Goal: Task Accomplishment & Management: Use online tool/utility

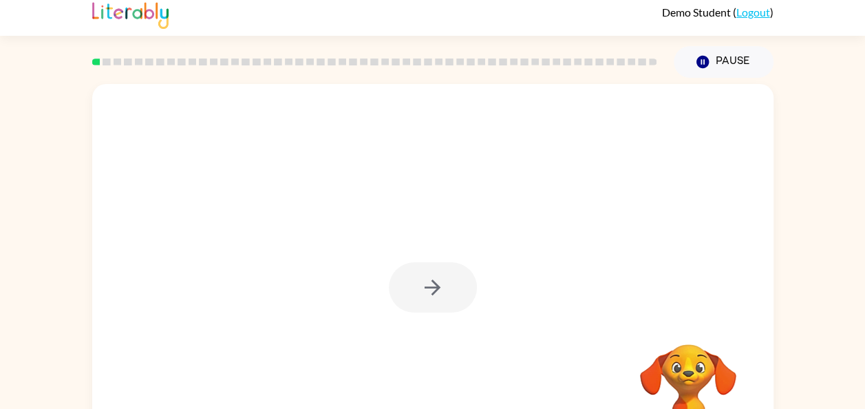
scroll to position [7, 0]
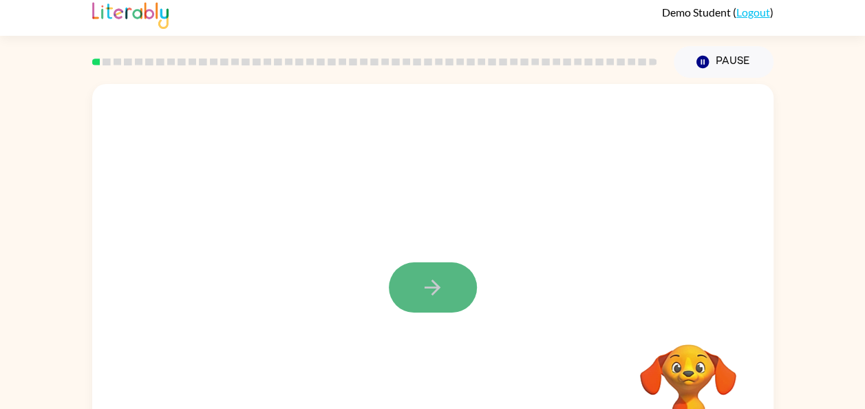
click at [441, 283] on icon "button" at bounding box center [432, 287] width 24 height 24
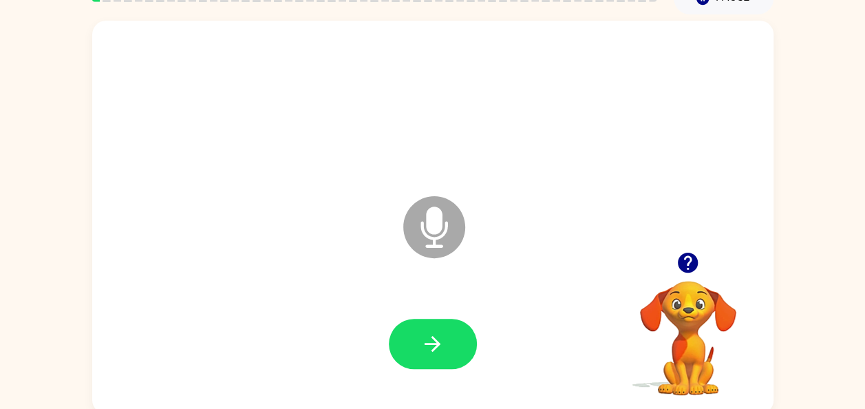
scroll to position [75, 0]
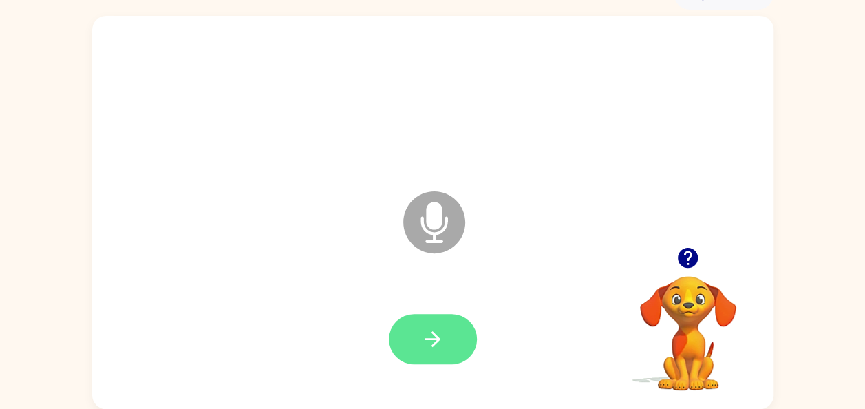
click at [435, 341] on icon "button" at bounding box center [432, 339] width 16 height 16
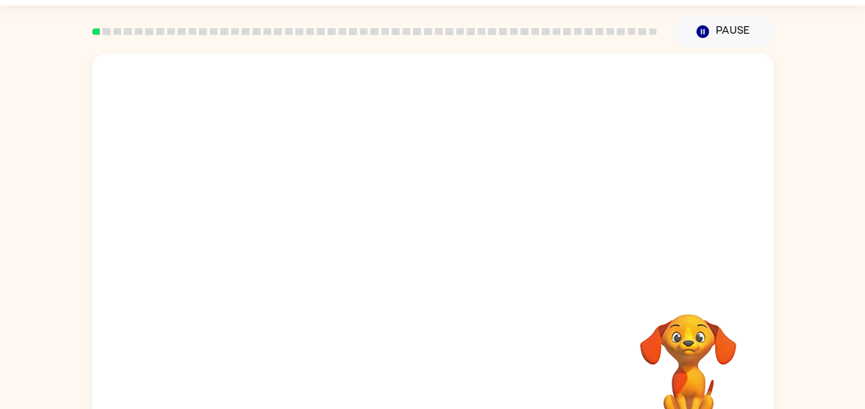
scroll to position [39, 0]
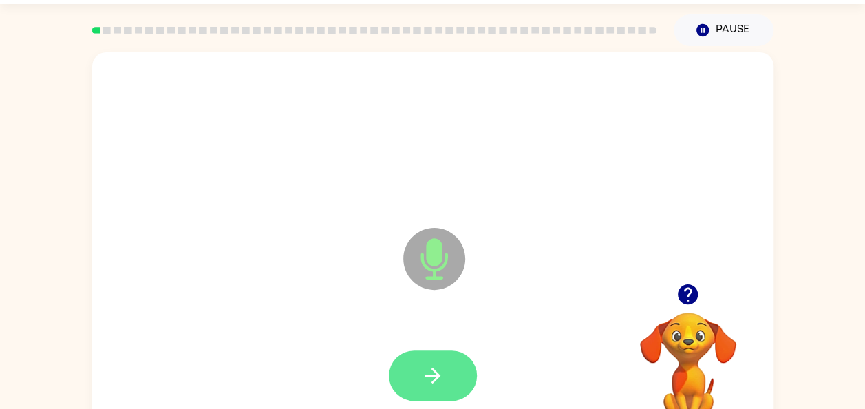
click at [406, 386] on button "button" at bounding box center [433, 375] width 88 height 50
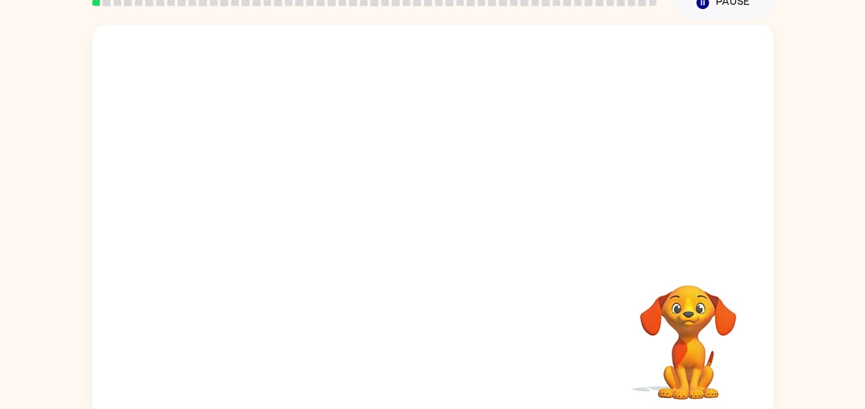
scroll to position [67, 0]
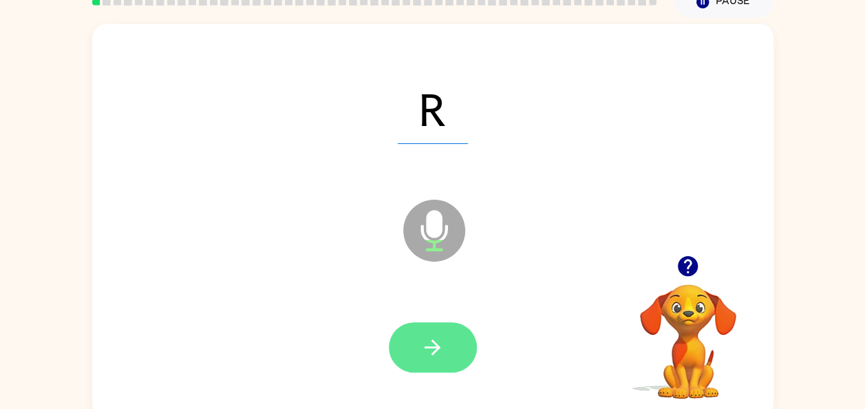
click at [441, 349] on icon "button" at bounding box center [432, 347] width 24 height 24
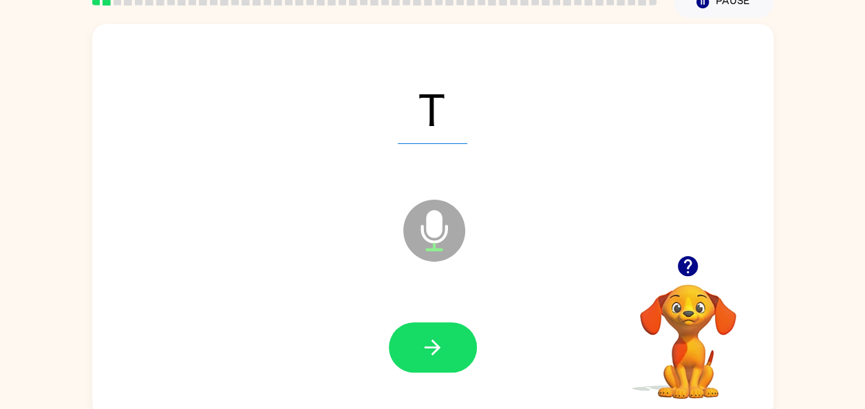
click at [441, 349] on icon "button" at bounding box center [432, 347] width 24 height 24
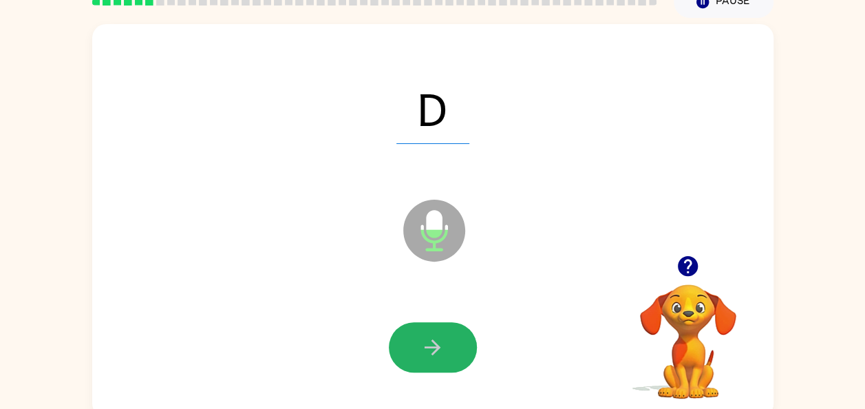
click at [441, 349] on icon "button" at bounding box center [432, 347] width 24 height 24
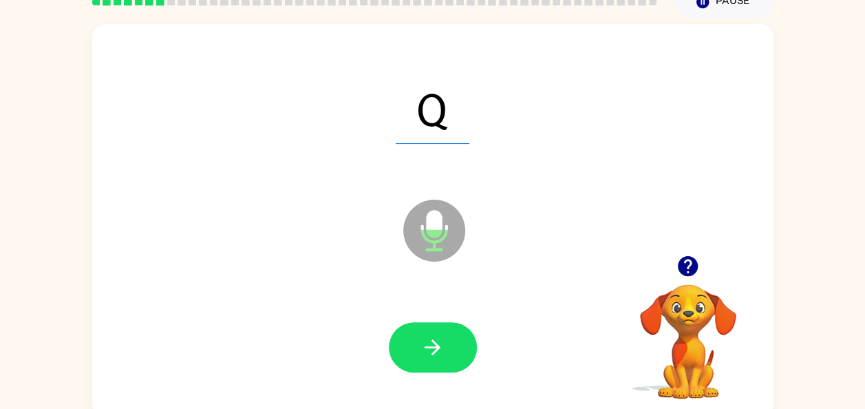
click at [441, 349] on icon "button" at bounding box center [432, 347] width 24 height 24
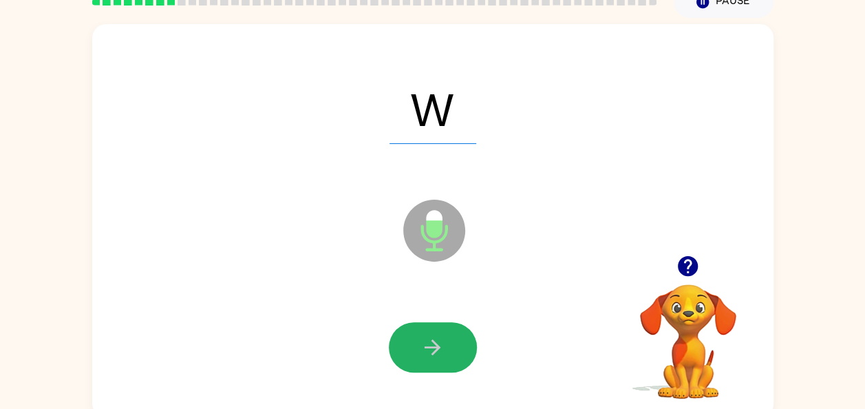
click at [441, 349] on icon "button" at bounding box center [432, 347] width 24 height 24
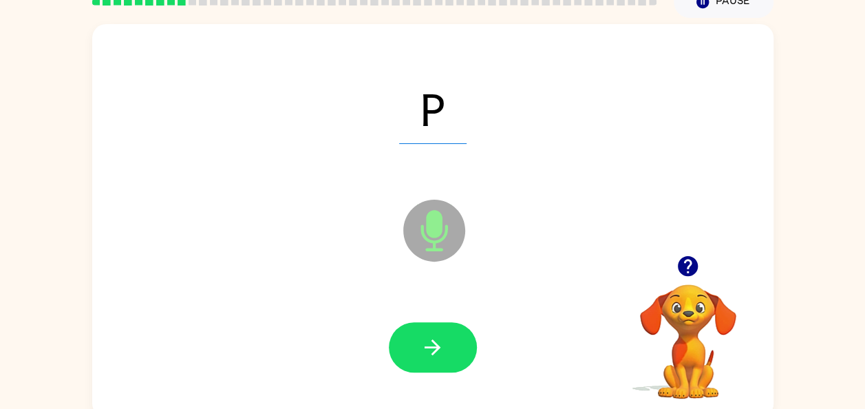
click at [441, 349] on icon "button" at bounding box center [432, 347] width 24 height 24
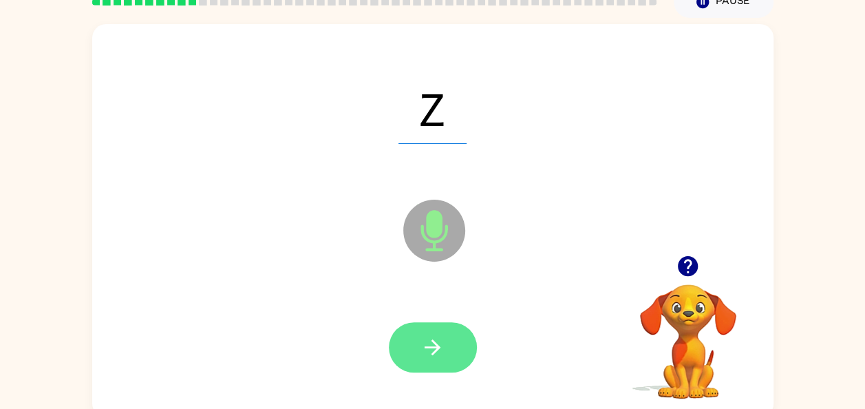
click at [437, 343] on icon "button" at bounding box center [432, 347] width 24 height 24
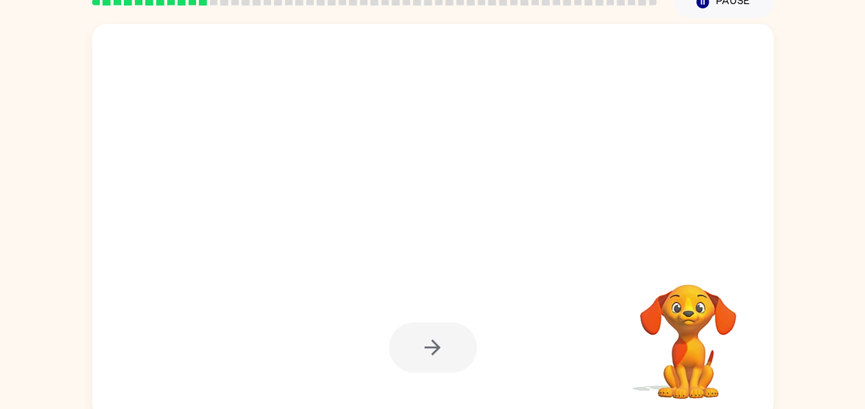
click at [437, 343] on div at bounding box center [433, 347] width 88 height 50
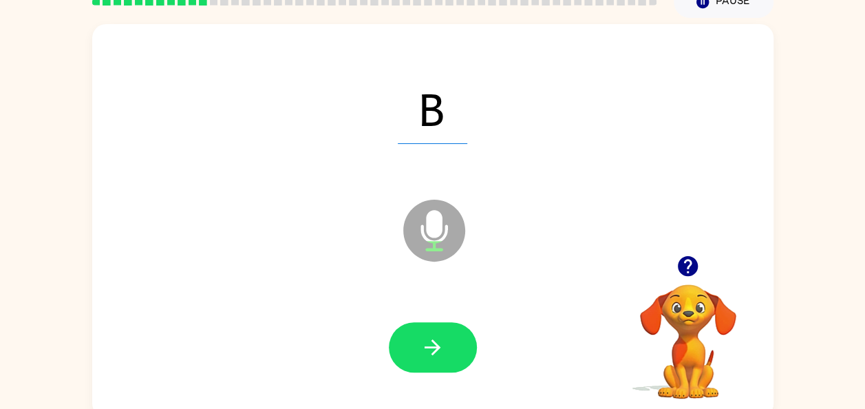
click at [437, 343] on icon "button" at bounding box center [432, 347] width 24 height 24
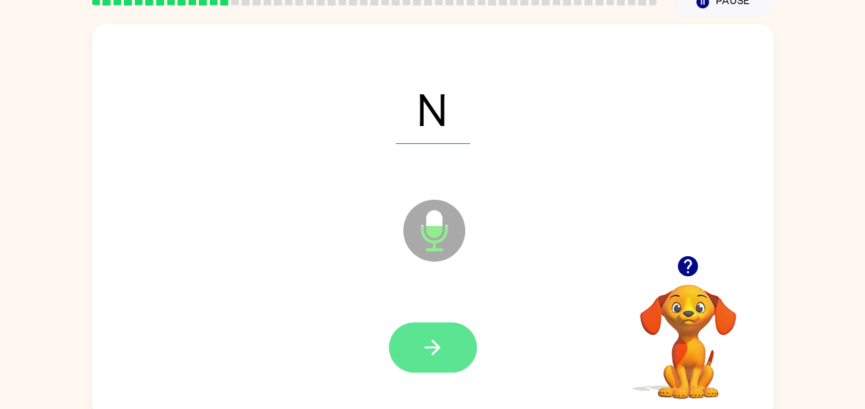
click at [436, 348] on icon "button" at bounding box center [432, 347] width 16 height 16
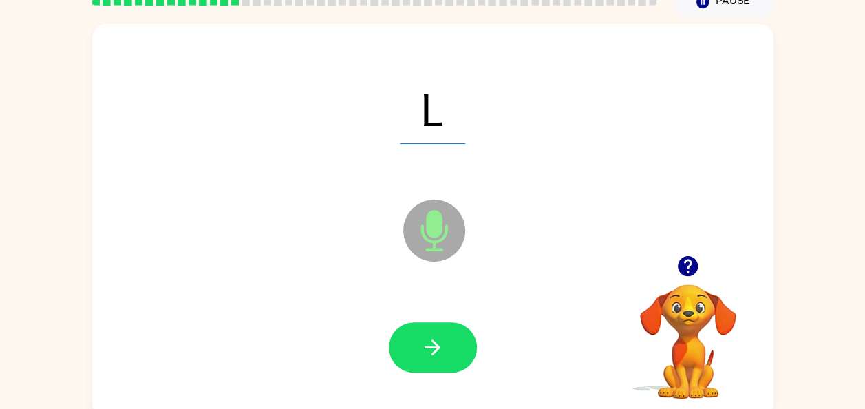
click at [436, 348] on icon "button" at bounding box center [432, 347] width 16 height 16
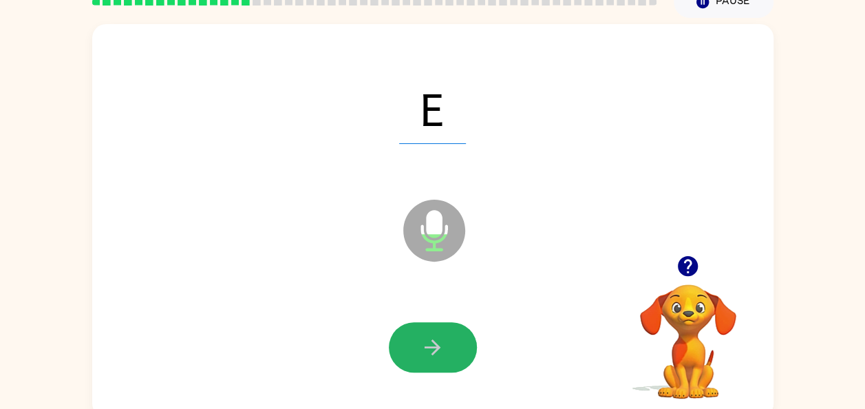
click at [436, 348] on icon "button" at bounding box center [432, 347] width 16 height 16
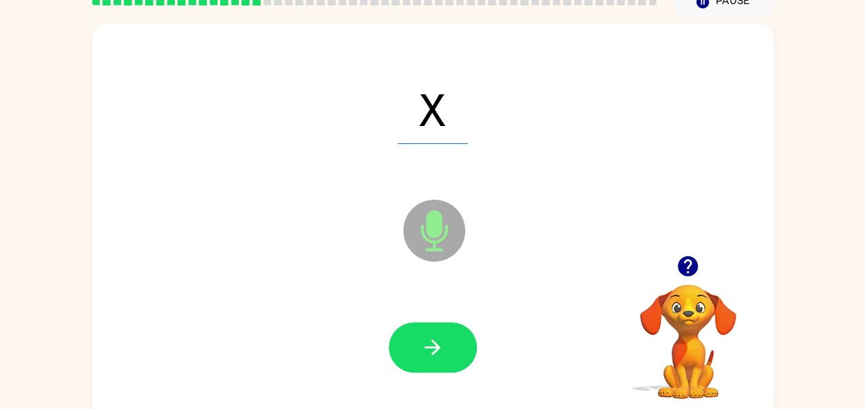
click at [436, 348] on icon "button" at bounding box center [432, 347] width 16 height 16
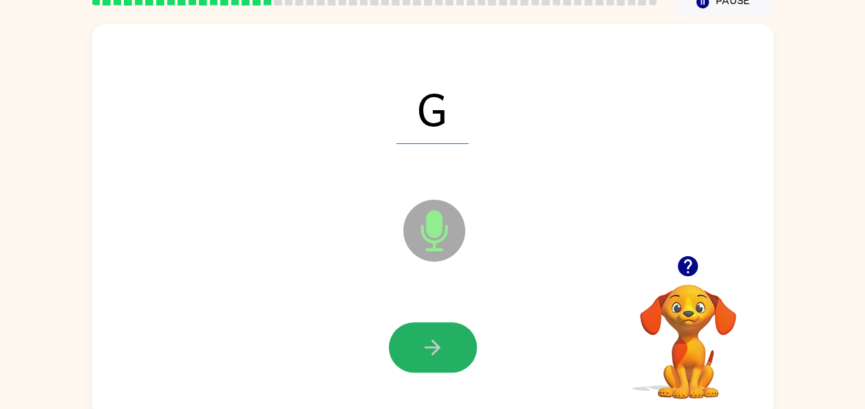
click at [436, 348] on icon "button" at bounding box center [432, 347] width 16 height 16
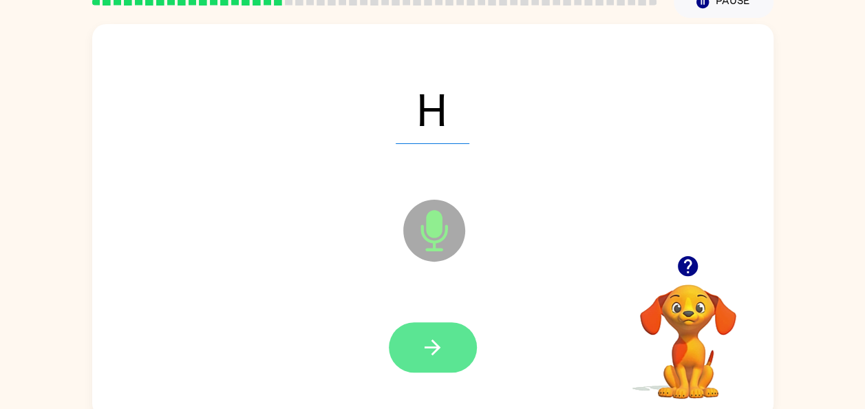
click at [437, 336] on icon "button" at bounding box center [432, 347] width 24 height 24
click at [413, 336] on button "button" at bounding box center [433, 347] width 88 height 50
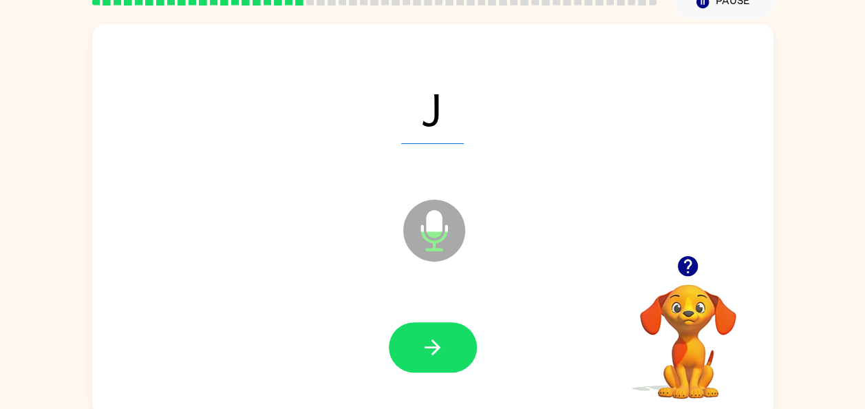
click at [449, 343] on button "button" at bounding box center [433, 347] width 88 height 50
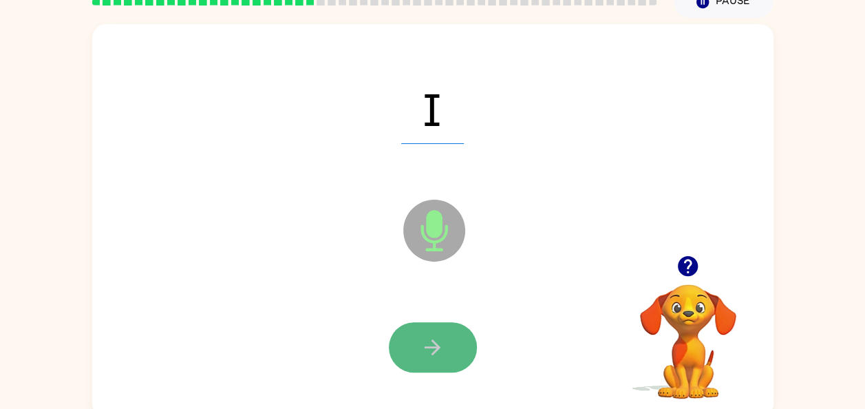
click at [438, 341] on icon "button" at bounding box center [432, 347] width 24 height 24
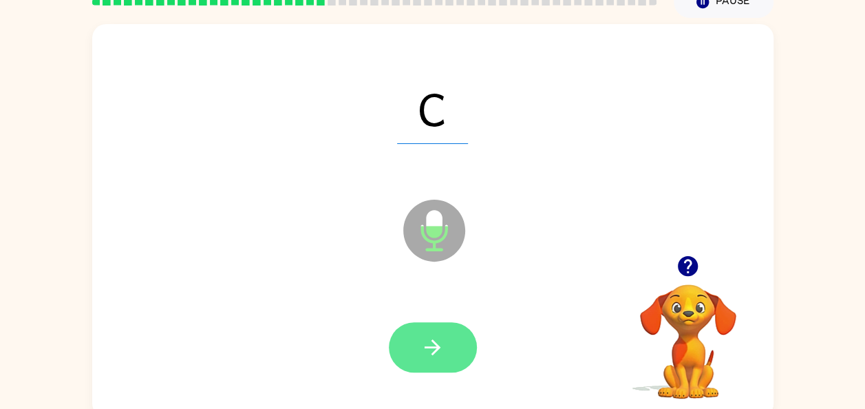
click at [438, 355] on icon "button" at bounding box center [432, 347] width 24 height 24
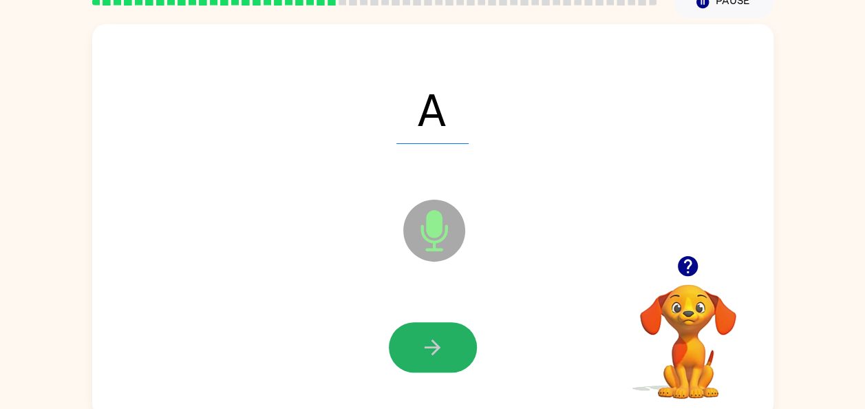
click at [438, 355] on icon "button" at bounding box center [432, 347] width 24 height 24
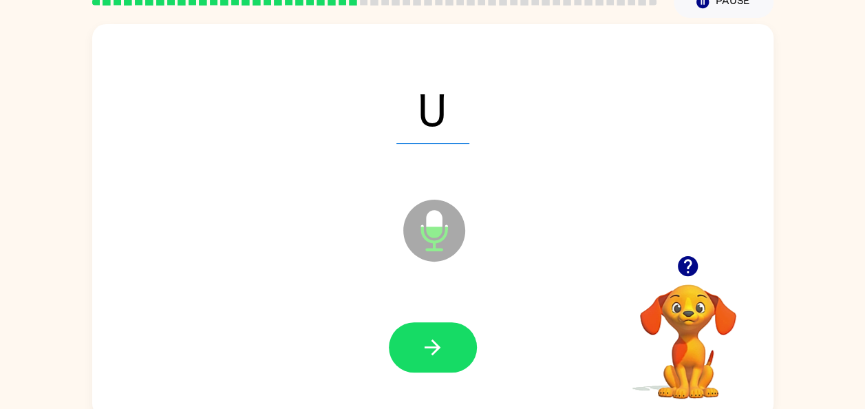
click at [438, 355] on icon "button" at bounding box center [432, 347] width 24 height 24
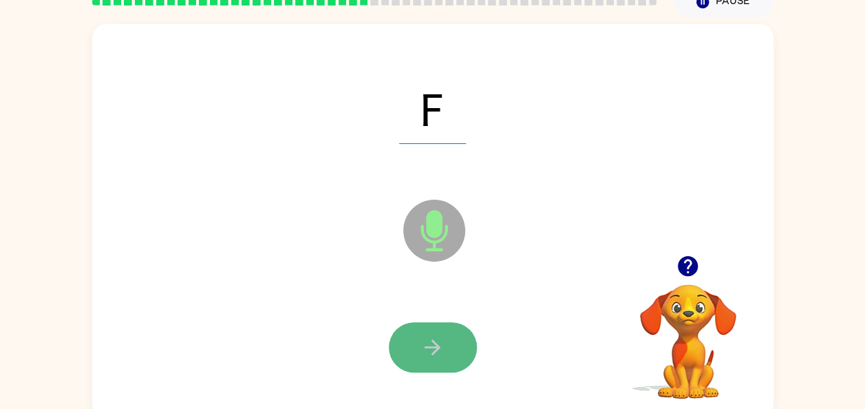
click at [445, 356] on button "button" at bounding box center [433, 347] width 88 height 50
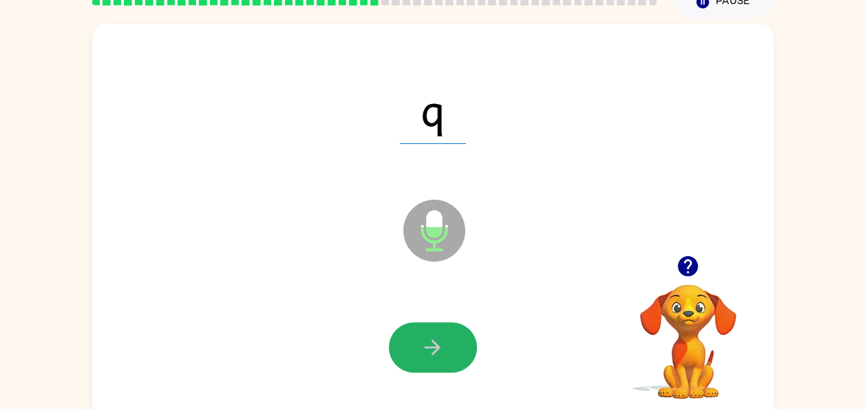
click at [445, 356] on button "button" at bounding box center [433, 347] width 88 height 50
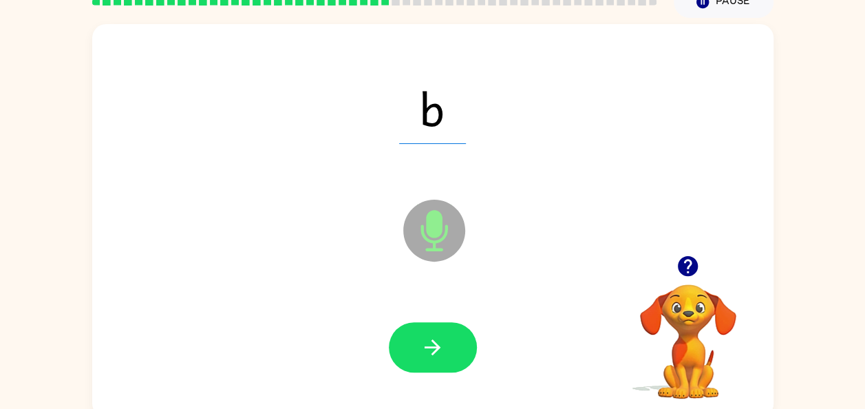
click at [428, 355] on icon "button" at bounding box center [432, 347] width 24 height 24
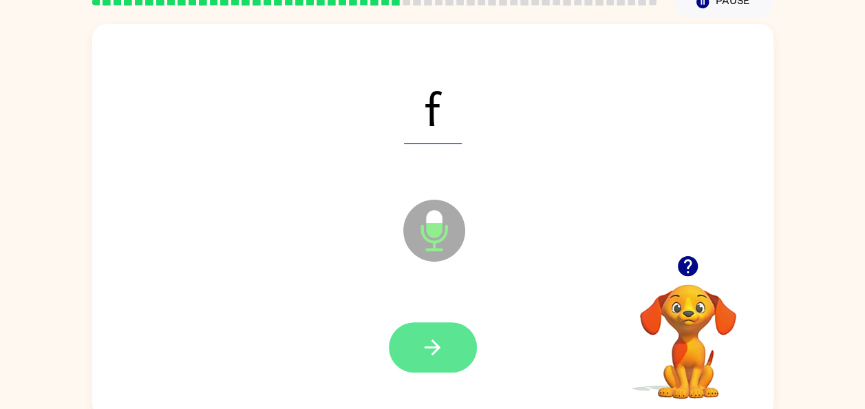
click at [423, 347] on icon "button" at bounding box center [432, 347] width 24 height 24
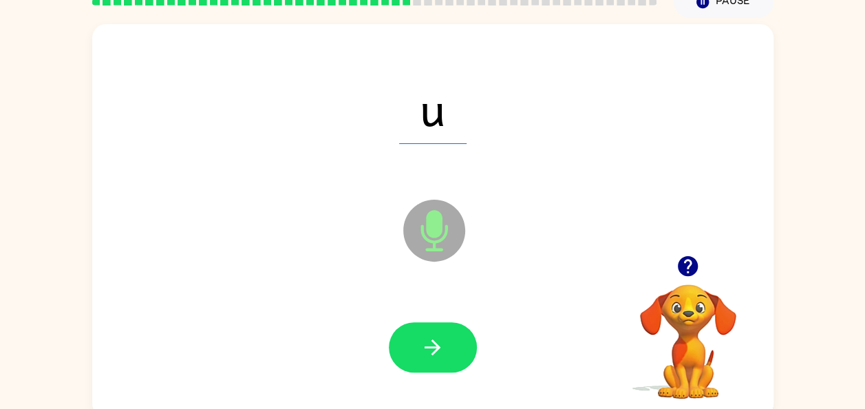
click at [422, 347] on icon "button" at bounding box center [432, 347] width 24 height 24
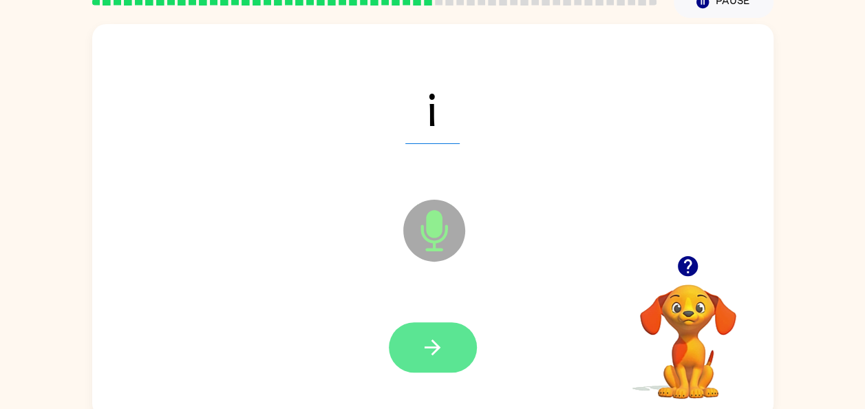
click at [421, 352] on icon "button" at bounding box center [432, 347] width 24 height 24
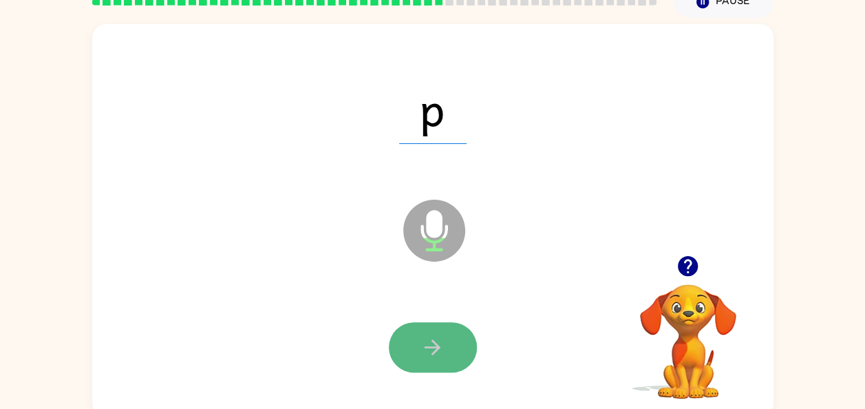
click at [431, 350] on icon "button" at bounding box center [432, 347] width 24 height 24
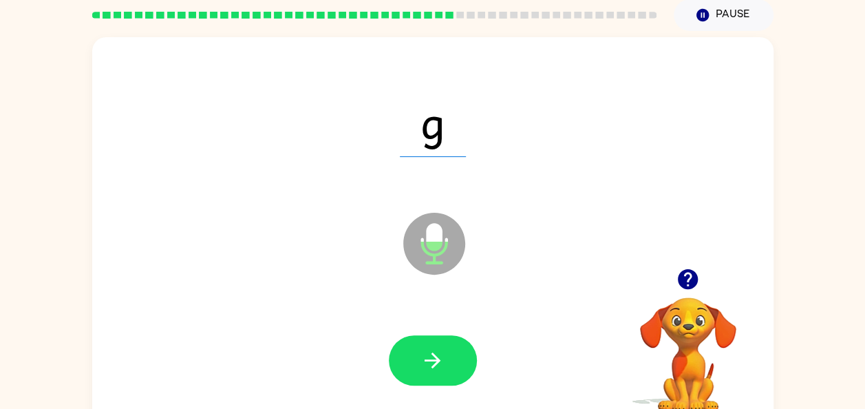
scroll to position [53, 0]
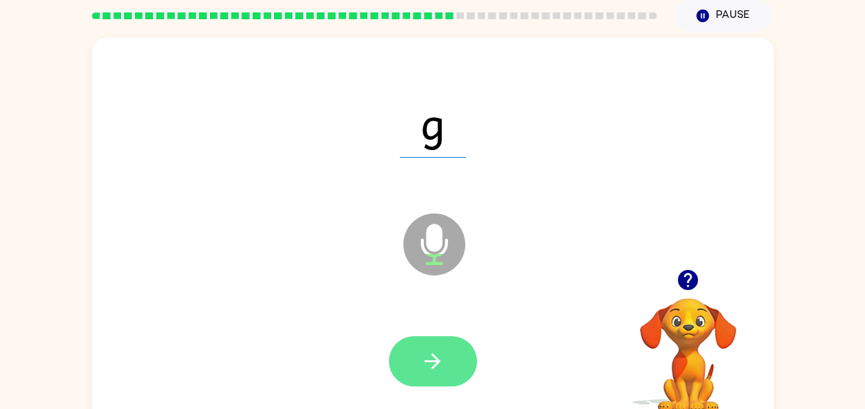
click at [429, 366] on icon "button" at bounding box center [432, 361] width 24 height 24
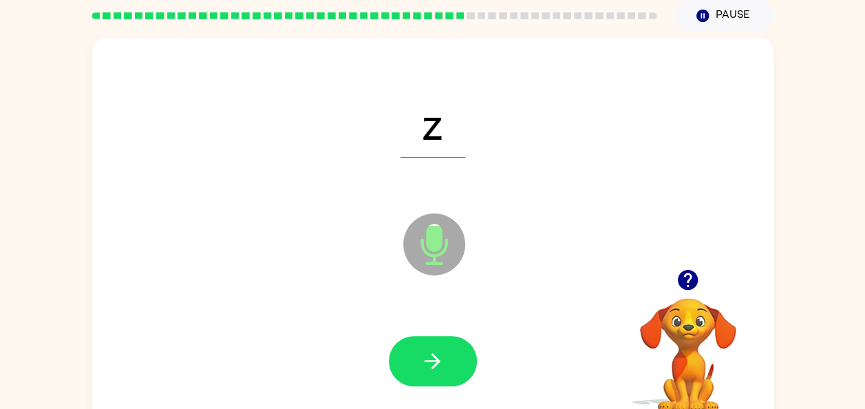
click at [429, 366] on icon "button" at bounding box center [432, 361] width 24 height 24
click at [434, 360] on icon "button" at bounding box center [432, 361] width 16 height 16
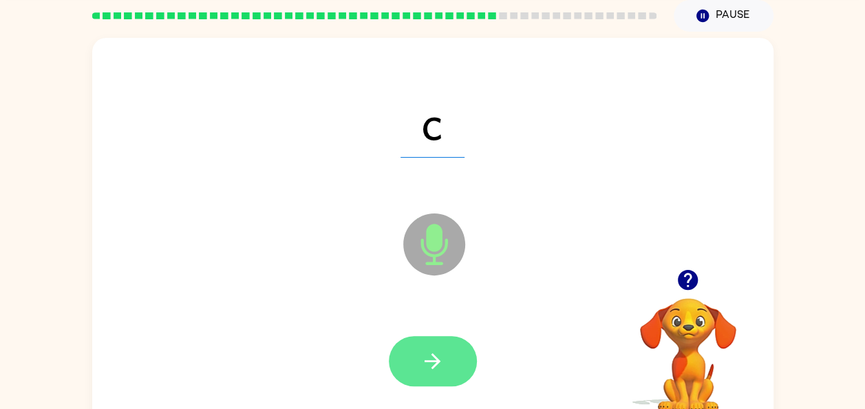
click at [431, 362] on icon "button" at bounding box center [432, 361] width 24 height 24
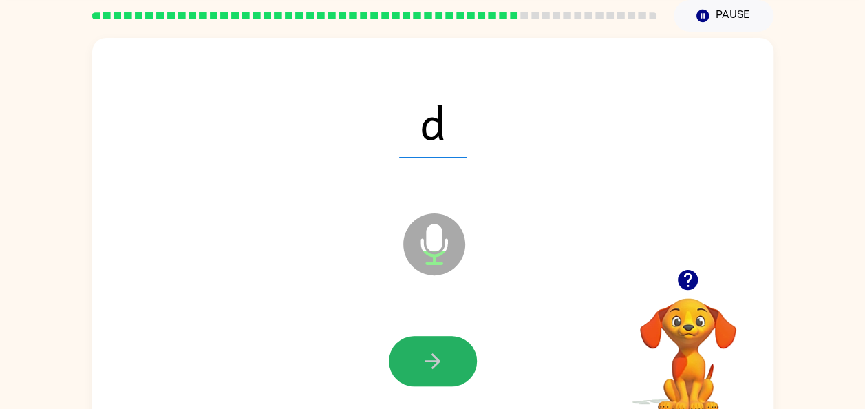
click at [431, 362] on icon "button" at bounding box center [432, 361] width 24 height 24
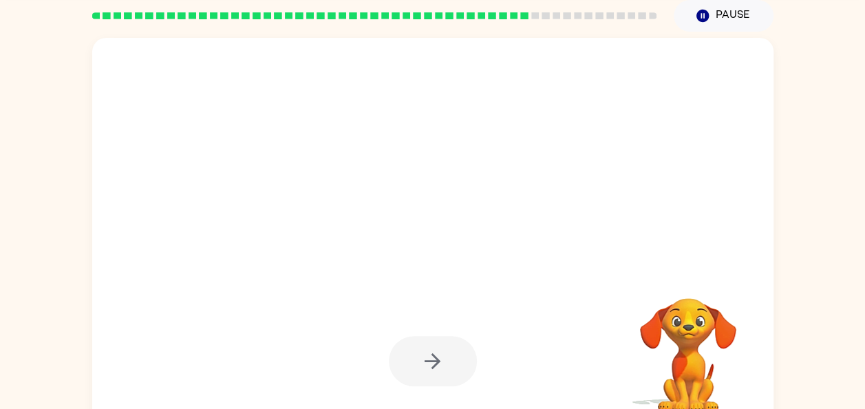
click at [431, 362] on div at bounding box center [433, 361] width 88 height 50
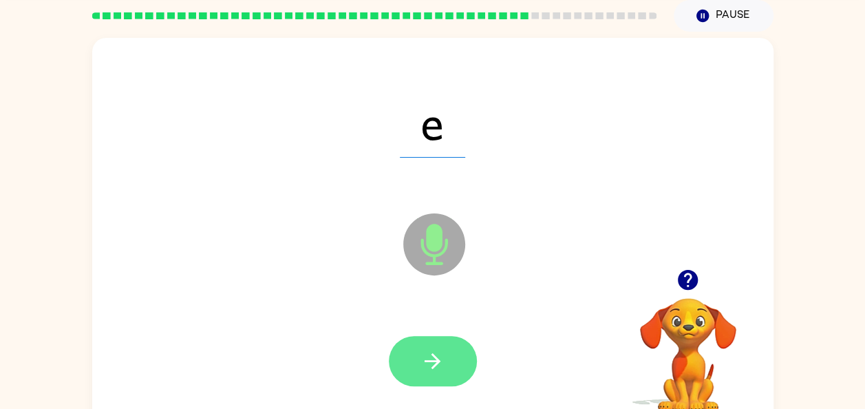
click at [433, 349] on icon "button" at bounding box center [432, 361] width 24 height 24
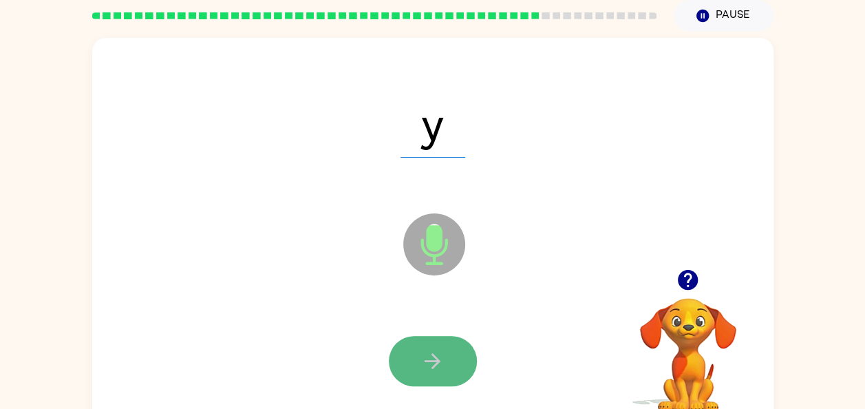
click at [443, 376] on button "button" at bounding box center [433, 361] width 88 height 50
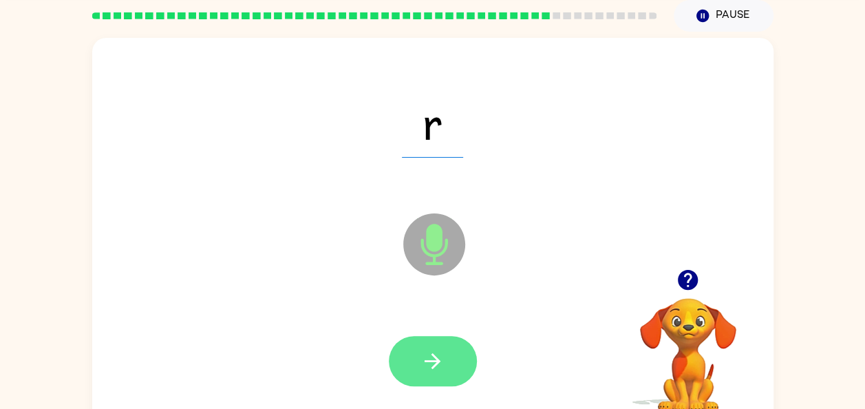
click at [421, 363] on icon "button" at bounding box center [432, 361] width 24 height 24
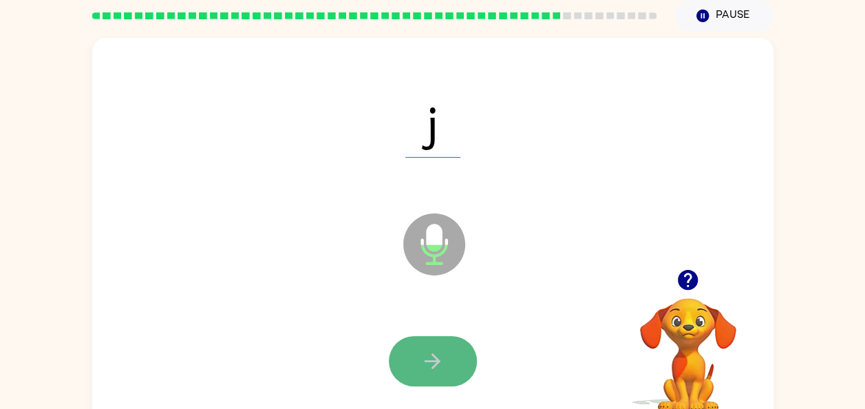
click at [439, 359] on icon "button" at bounding box center [432, 361] width 24 height 24
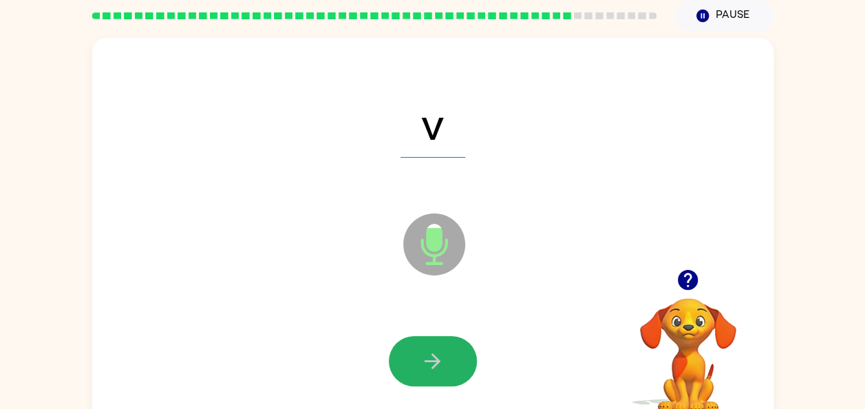
click at [428, 364] on icon "button" at bounding box center [432, 361] width 24 height 24
click at [439, 376] on button "button" at bounding box center [433, 361] width 88 height 50
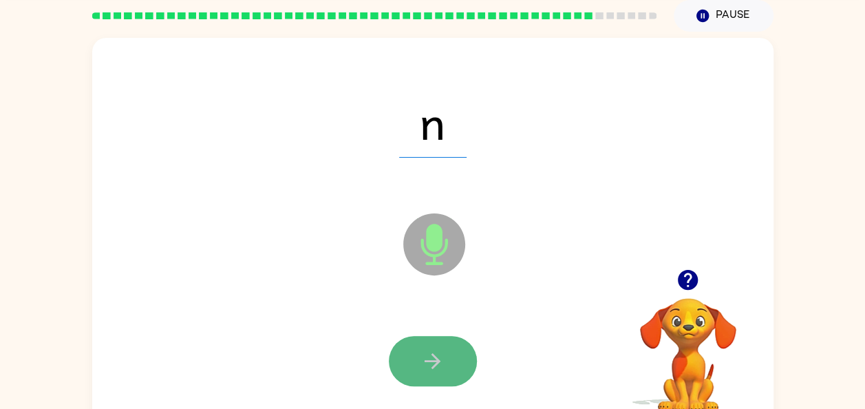
click at [414, 360] on button "button" at bounding box center [433, 361] width 88 height 50
click at [435, 361] on icon "button" at bounding box center [432, 361] width 16 height 16
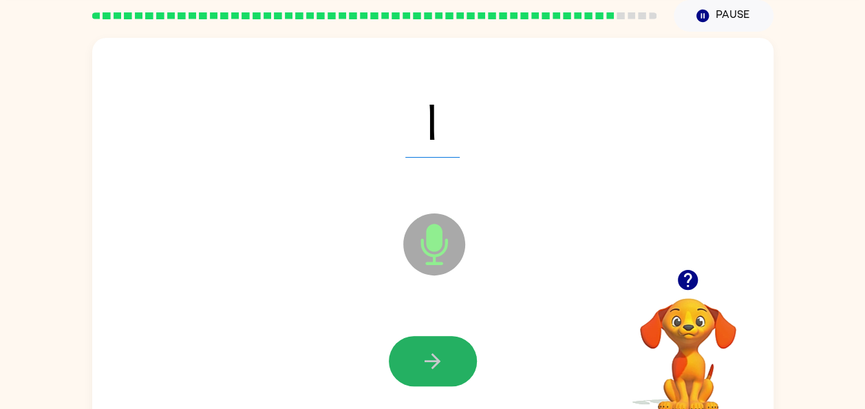
click at [435, 361] on icon "button" at bounding box center [432, 361] width 16 height 16
click at [435, 362] on icon "button" at bounding box center [432, 361] width 24 height 24
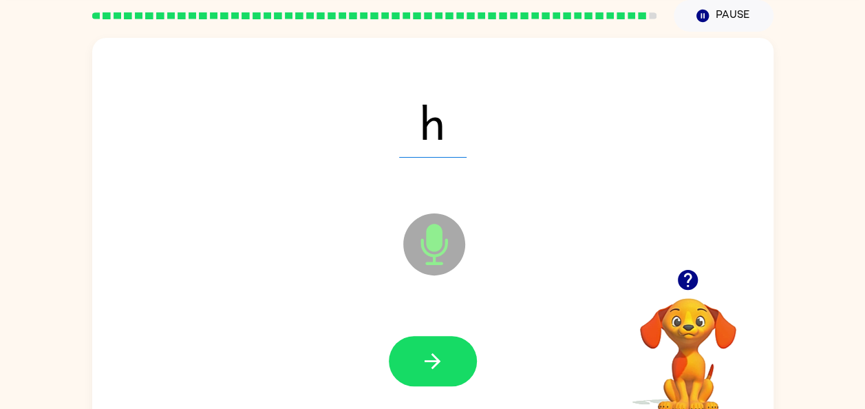
click at [435, 362] on icon "button" at bounding box center [432, 361] width 24 height 24
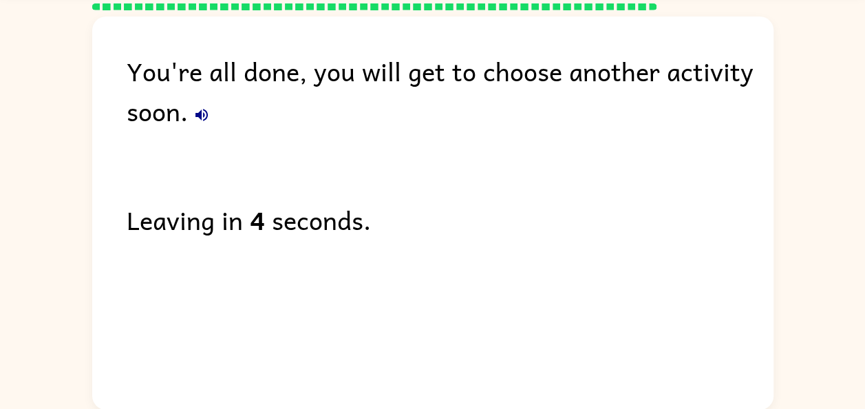
scroll to position [50, 0]
